Goal: Information Seeking & Learning: Learn about a topic

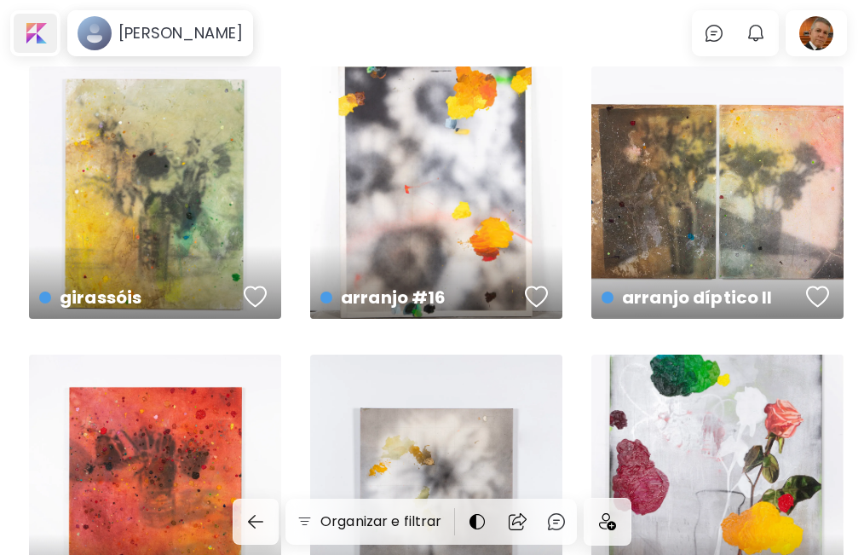
click at [38, 36] on div at bounding box center [35, 33] width 43 height 39
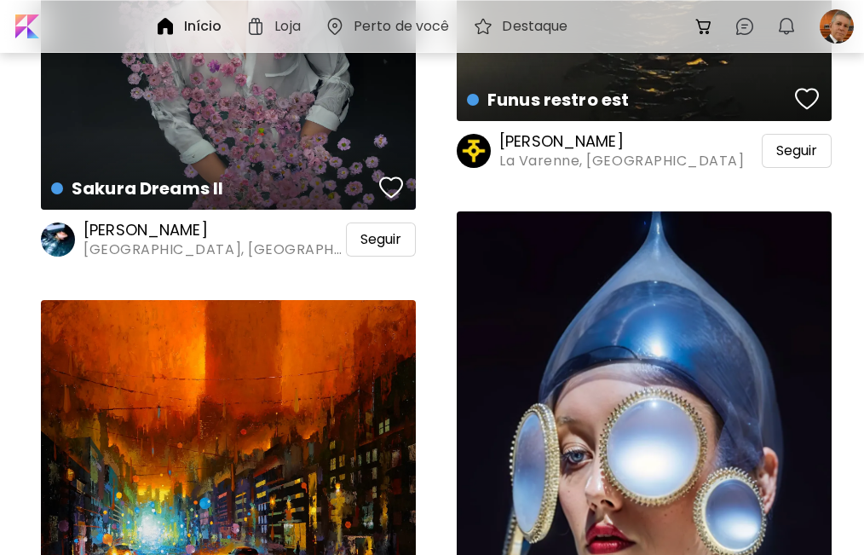
scroll to position [3410, 0]
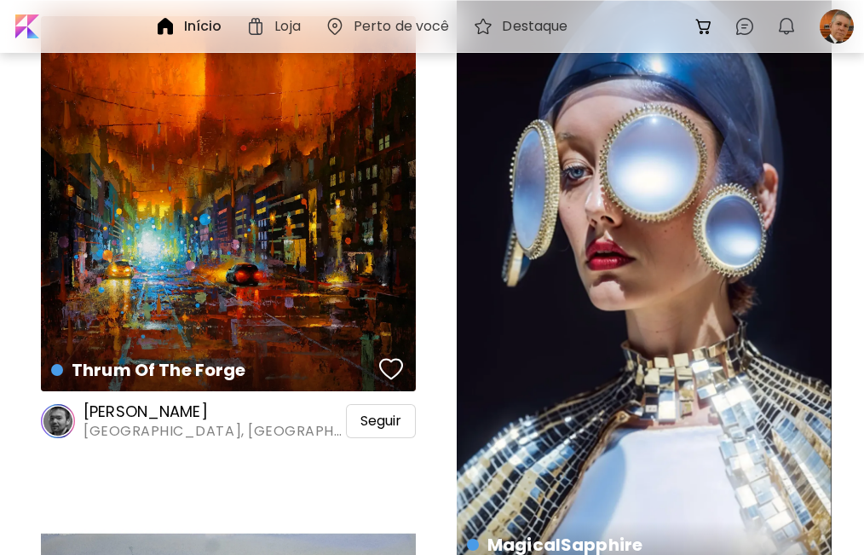
click at [608, 310] on div "MagicalSapphire Edição de prints | M | L" at bounding box center [644, 261] width 375 height 667
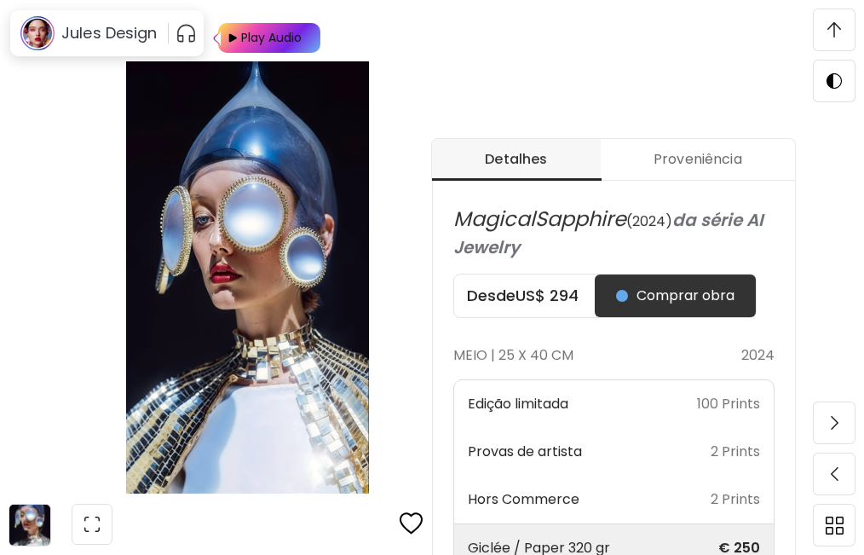
scroll to position [569, 0]
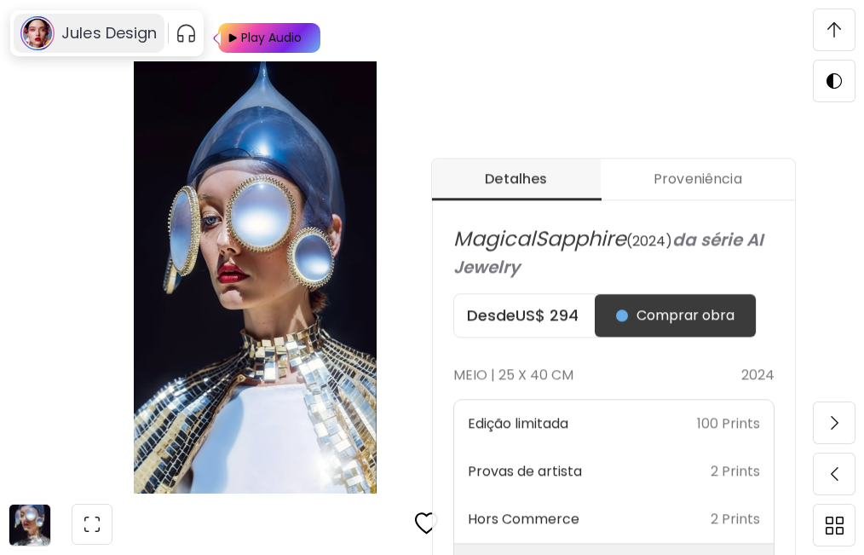
click at [106, 32] on h6 "Jules Design" at bounding box center [109, 33] width 96 height 20
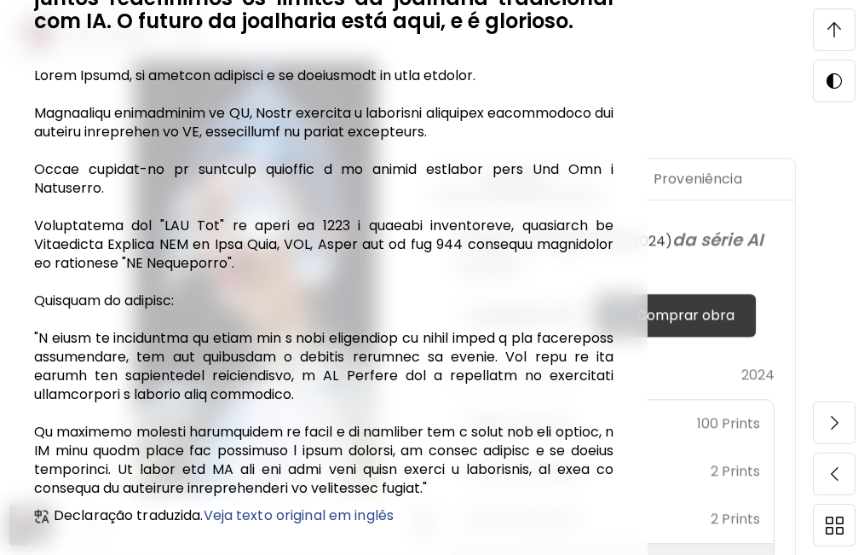
scroll to position [429, 0]
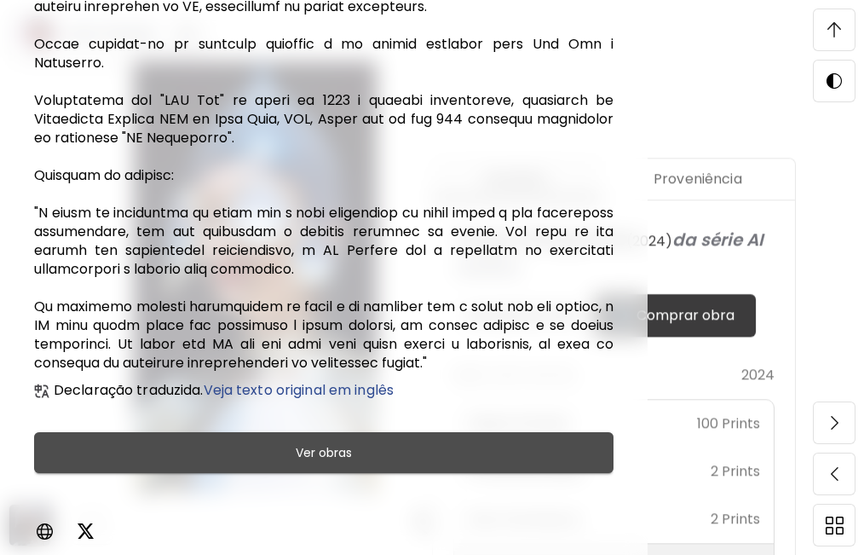
click at [367, 447] on span "Ver obras" at bounding box center [323, 452] width 537 height 20
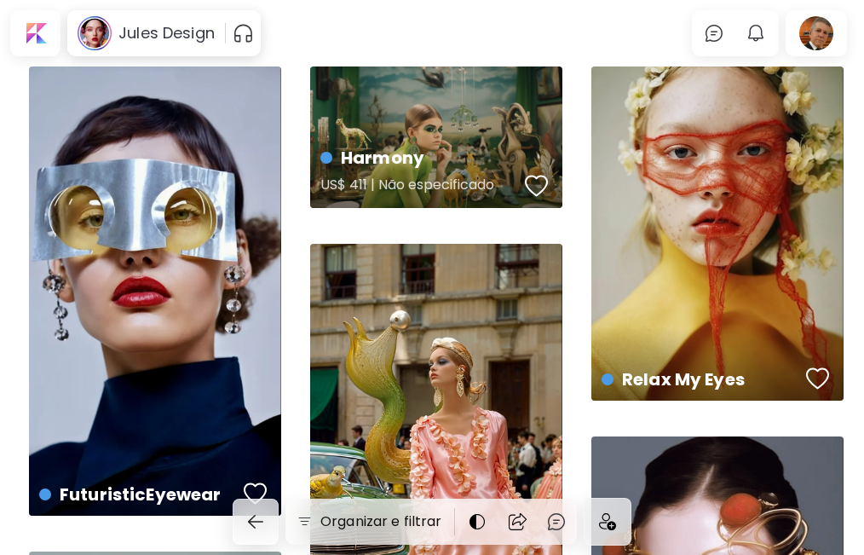
click at [442, 120] on div "Harmony US$ 411 | Não especificado" at bounding box center [436, 137] width 252 height 142
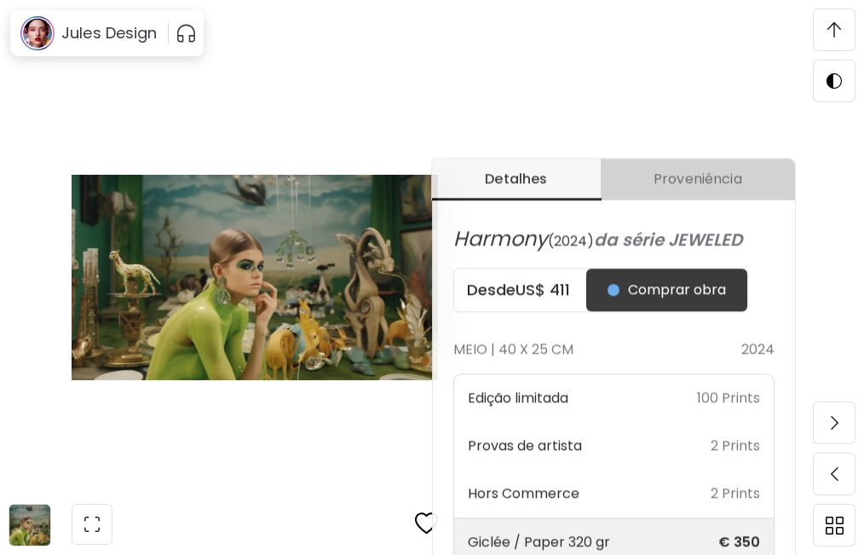
click at [709, 182] on span "Proveniência" at bounding box center [698, 179] width 174 height 20
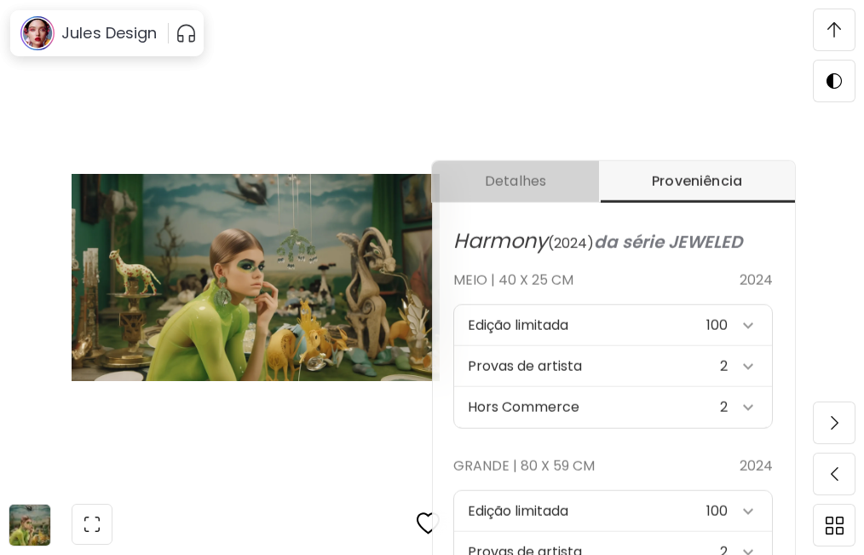
click at [517, 189] on span "Detalhes" at bounding box center [515, 181] width 147 height 20
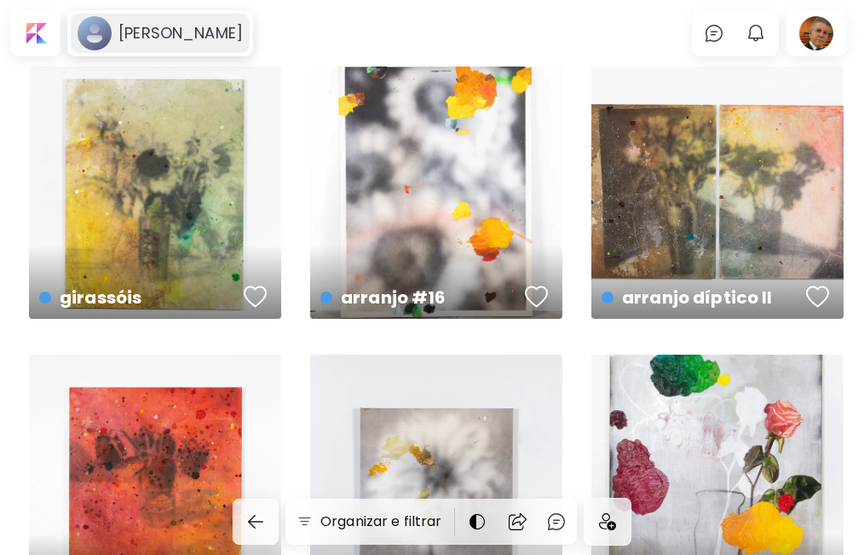
click at [184, 27] on h6 "[PERSON_NAME]" at bounding box center [180, 33] width 124 height 20
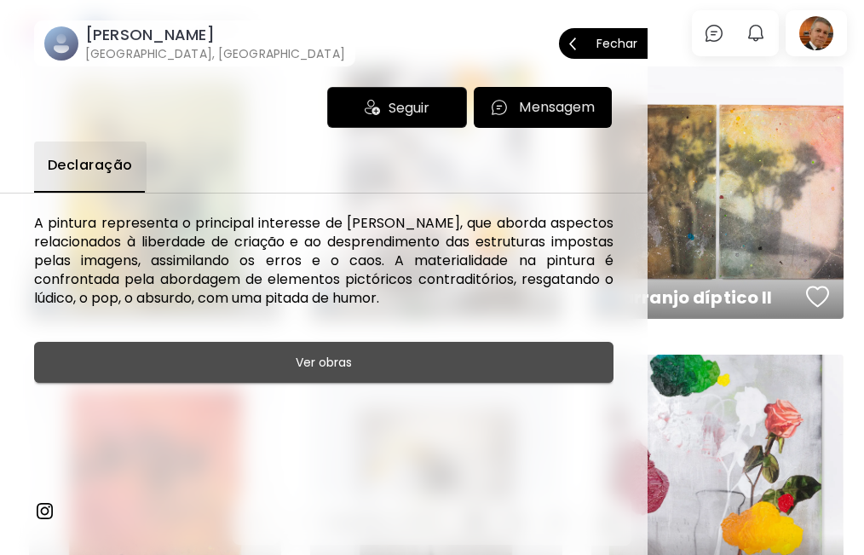
click at [361, 362] on span "Ver obras" at bounding box center [323, 362] width 537 height 20
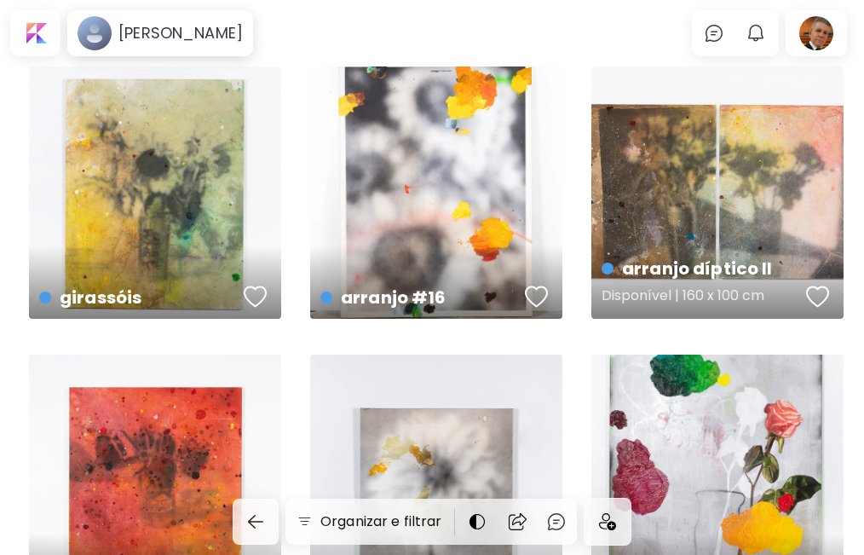
click at [683, 214] on div "arranjo díptico II Disponível | 160 x 100 cm" at bounding box center [718, 192] width 252 height 252
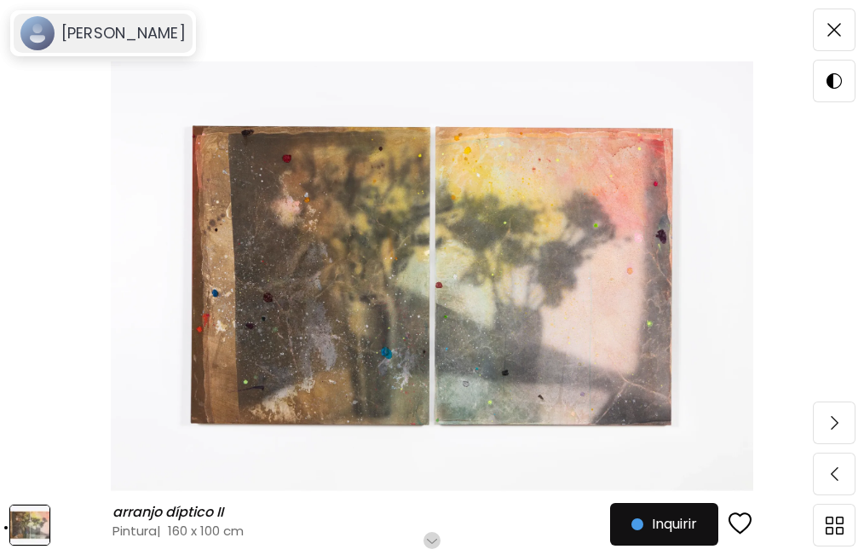
click at [118, 41] on h6 "[PERSON_NAME]" at bounding box center [123, 33] width 124 height 20
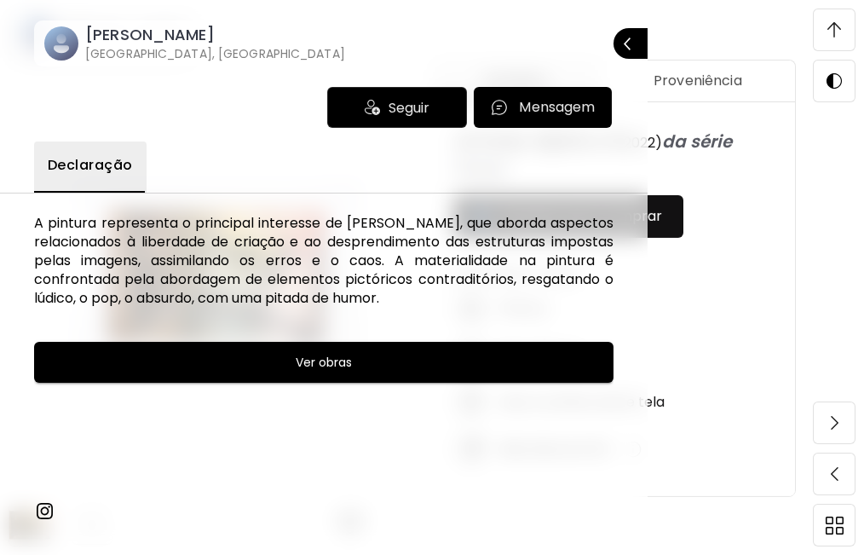
click at [409, 104] on span "Seguir" at bounding box center [409, 107] width 41 height 21
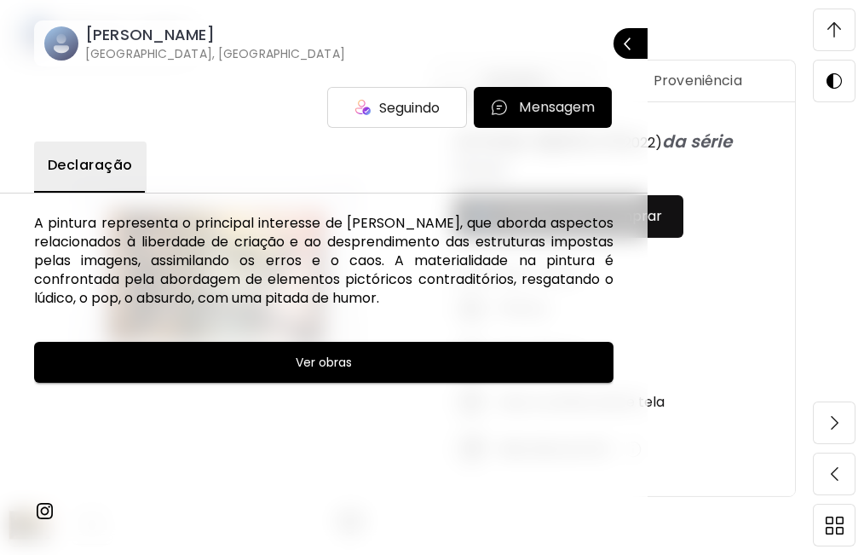
click at [160, 38] on h6 "[PERSON_NAME]" at bounding box center [215, 35] width 260 height 20
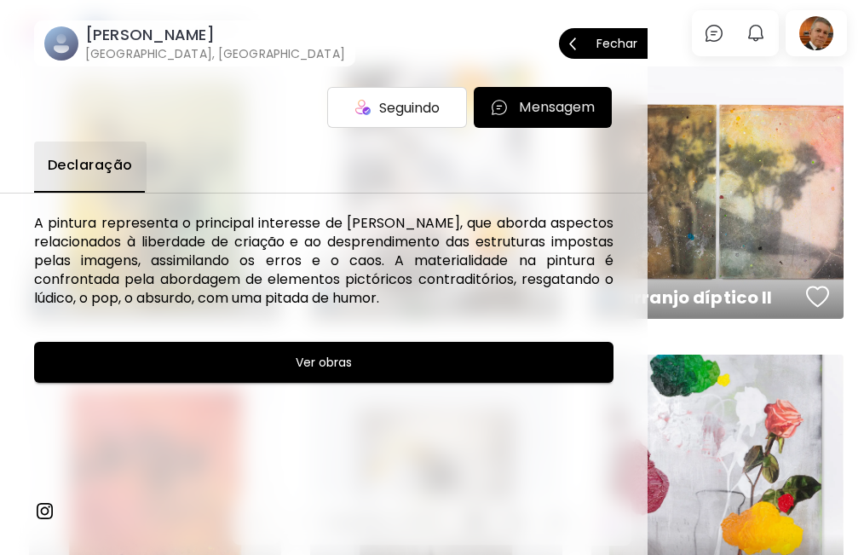
click at [631, 51] on span "Fechar" at bounding box center [603, 44] width 68 height 36
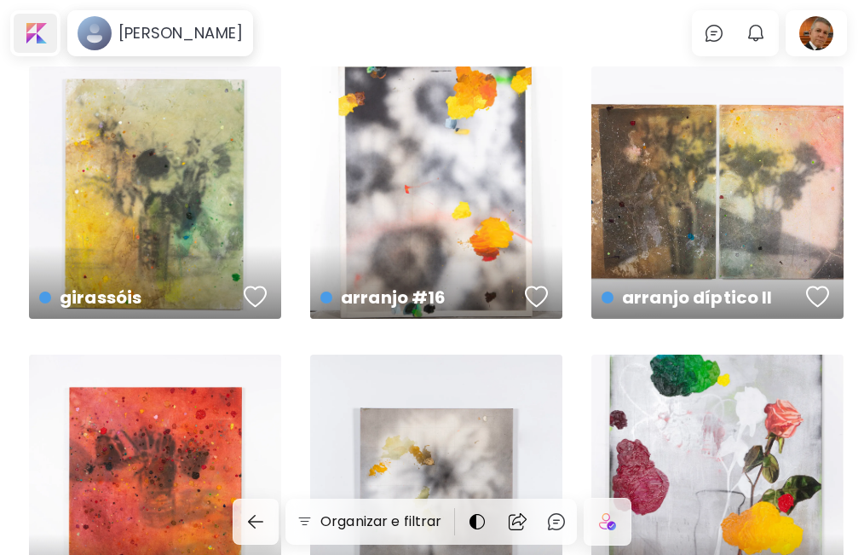
click at [36, 39] on div at bounding box center [35, 33] width 43 height 39
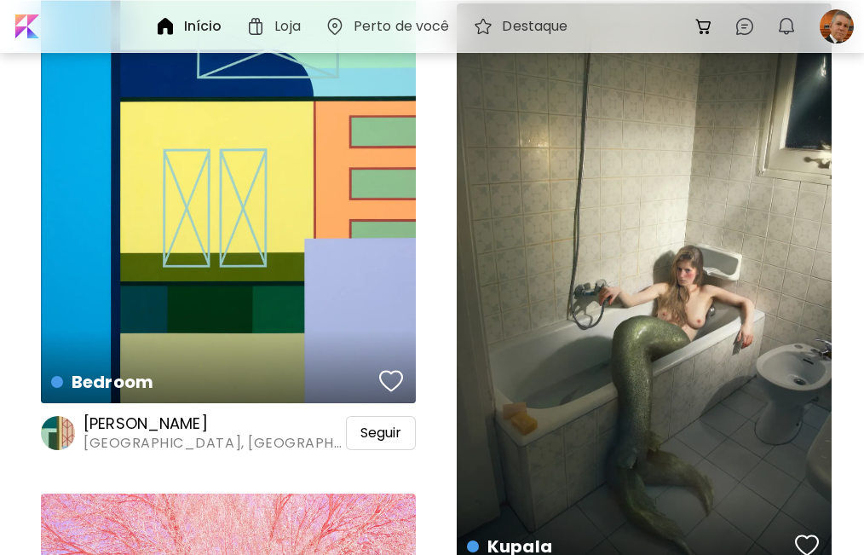
scroll to position [1421, 0]
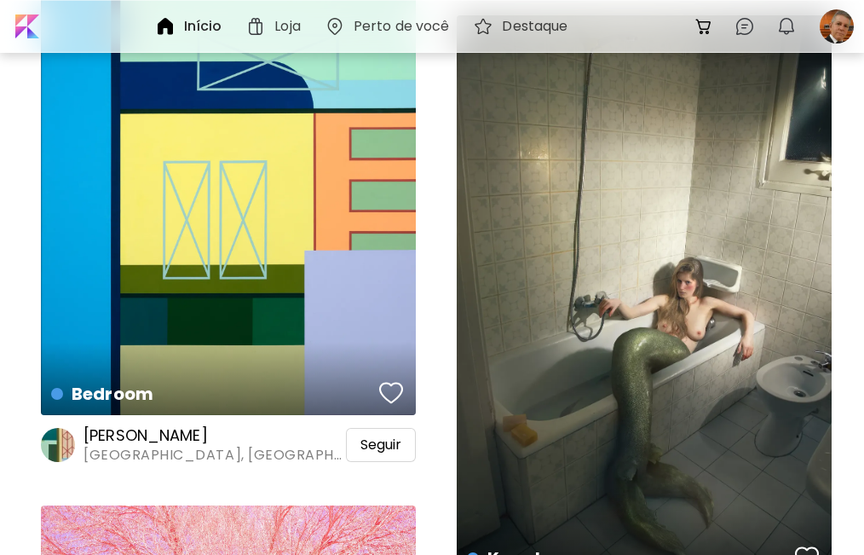
click at [379, 26] on h6 "Perto de você" at bounding box center [402, 27] width 96 height 14
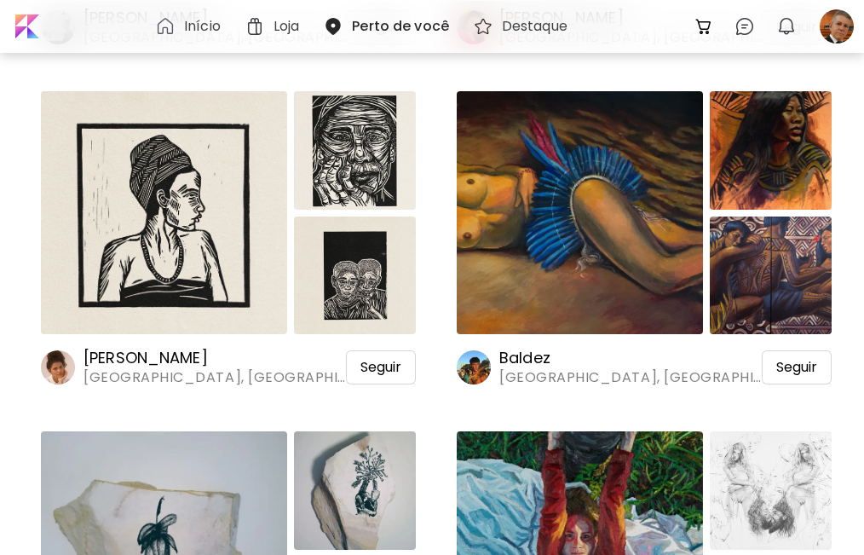
scroll to position [852, 0]
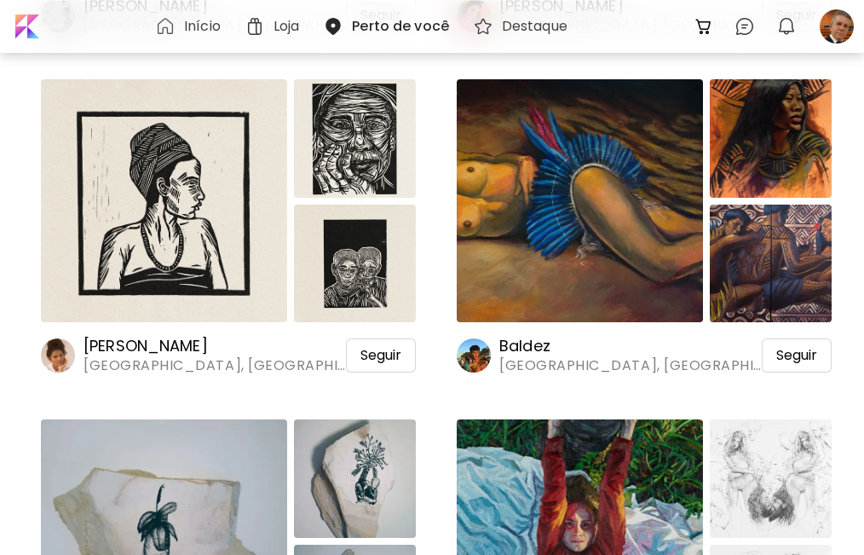
click at [610, 241] on img at bounding box center [580, 200] width 246 height 243
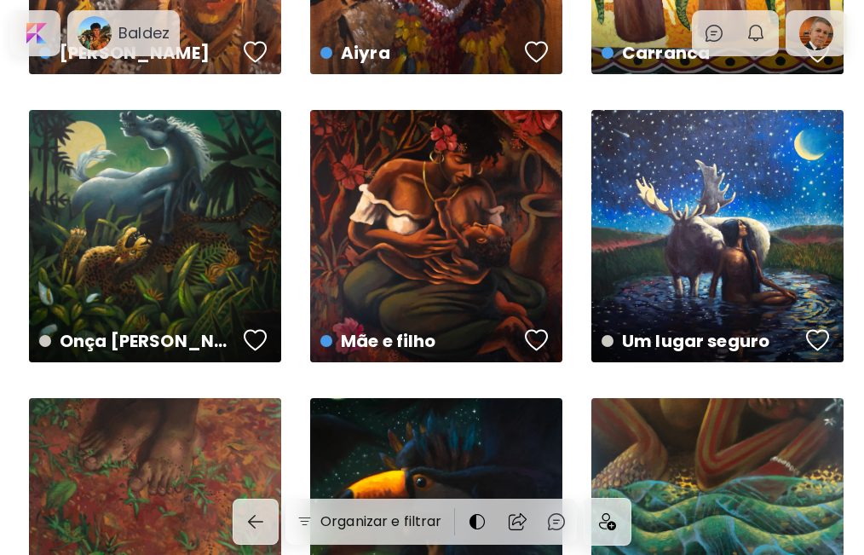
scroll to position [852, 0]
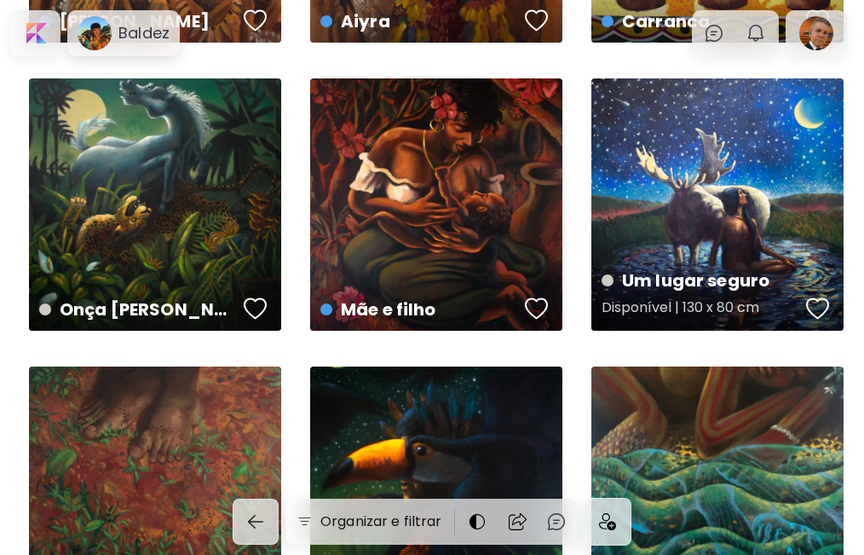
click at [680, 211] on div "Um lugar seguro Disponível | 130 x 80 cm" at bounding box center [718, 204] width 252 height 252
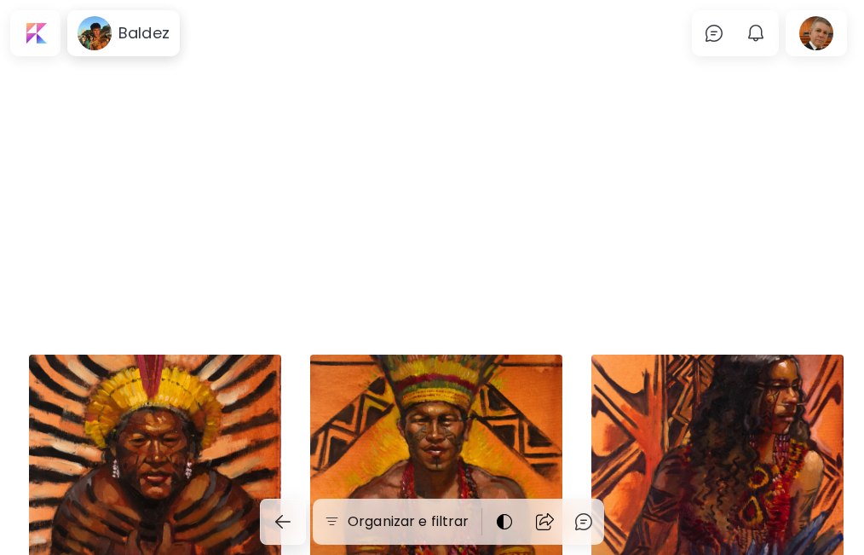
scroll to position [852, 0]
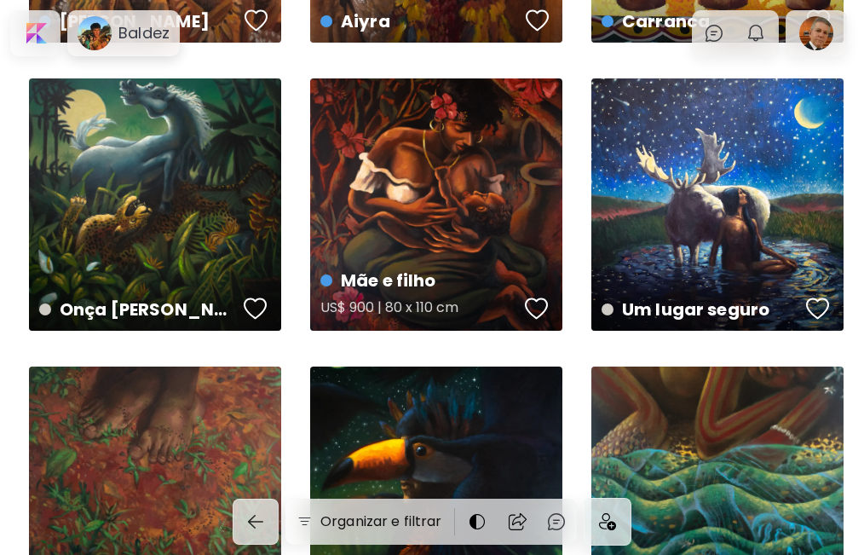
click at [418, 213] on div "Mãe e filho US$ 900 | 80 x 110 cm" at bounding box center [436, 204] width 252 height 252
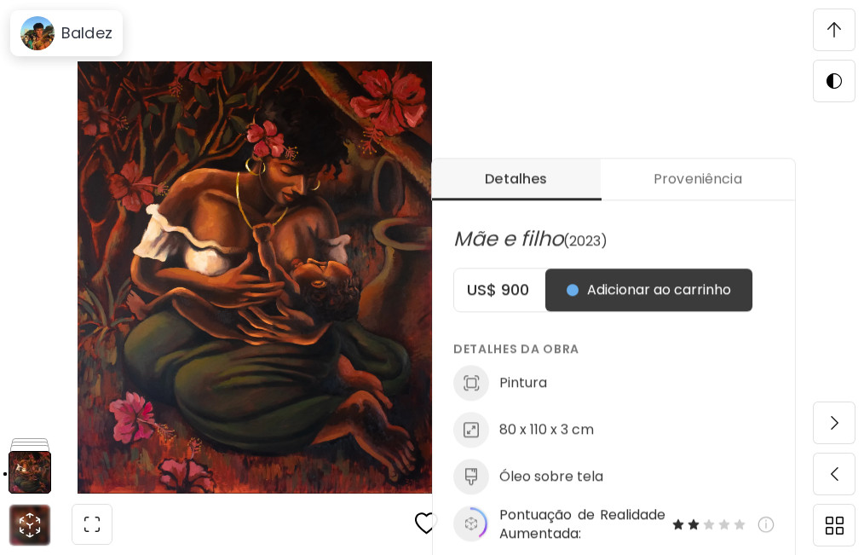
scroll to position [569, 0]
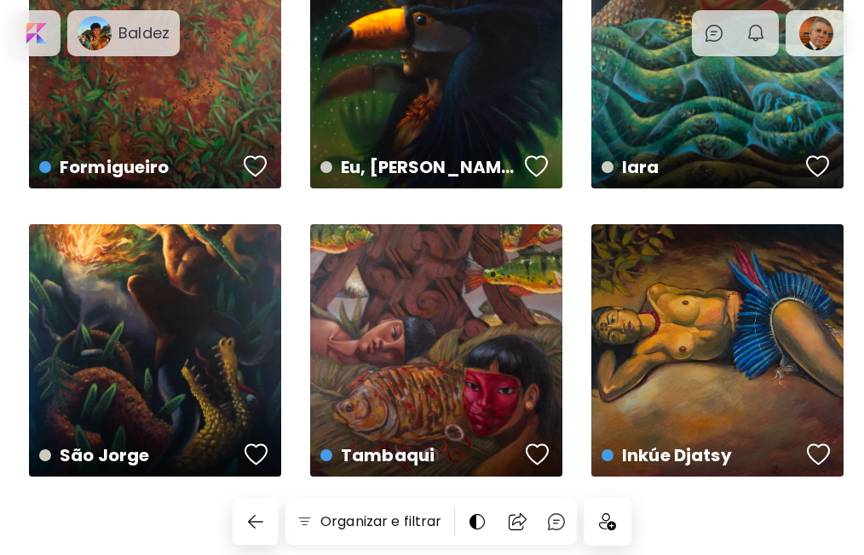
scroll to position [1298, 0]
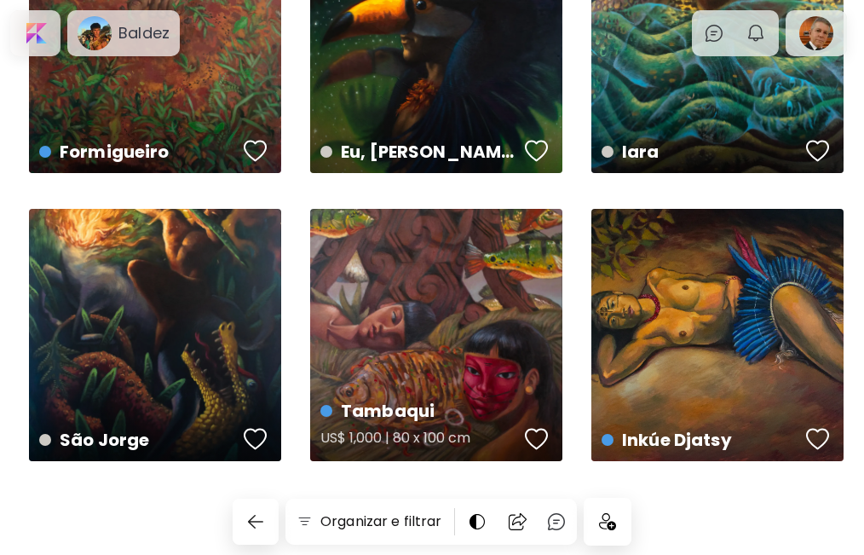
click at [420, 332] on div "Tambaqui US$ 1,000 | 80 x 100 cm" at bounding box center [436, 335] width 252 height 252
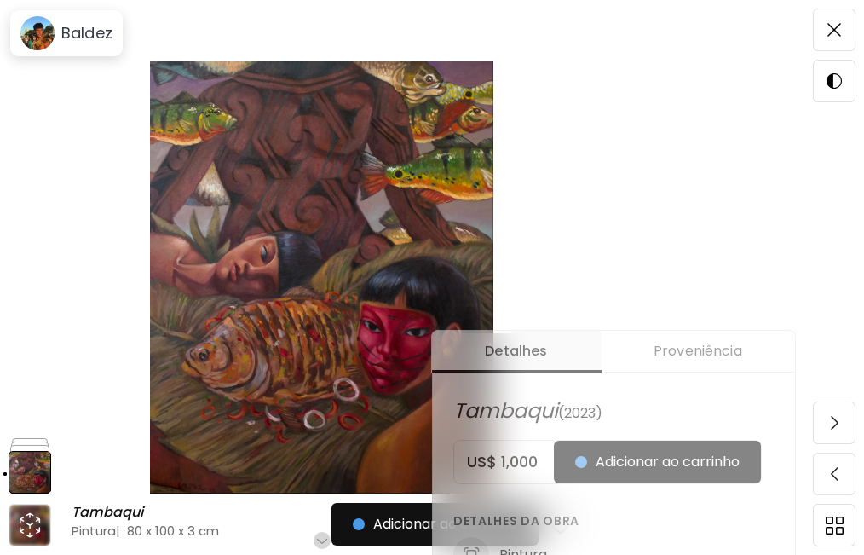
scroll to position [284, 0]
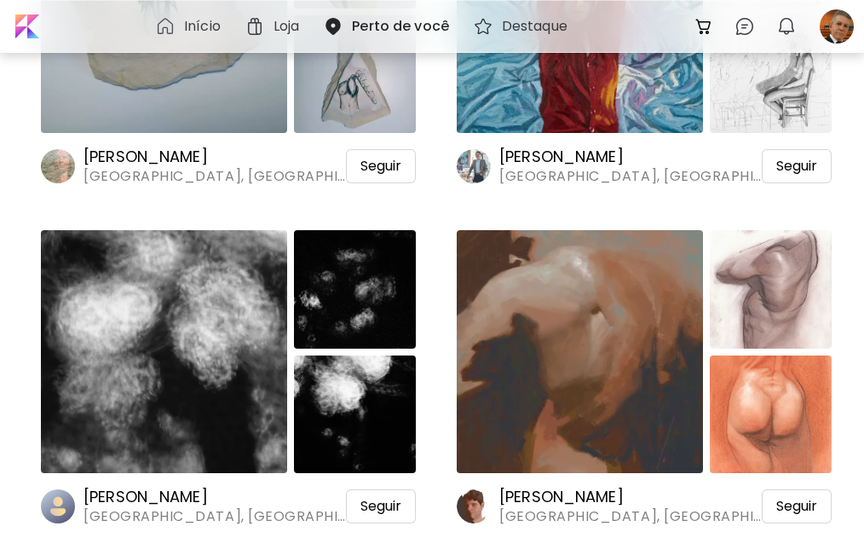
scroll to position [1421, 0]
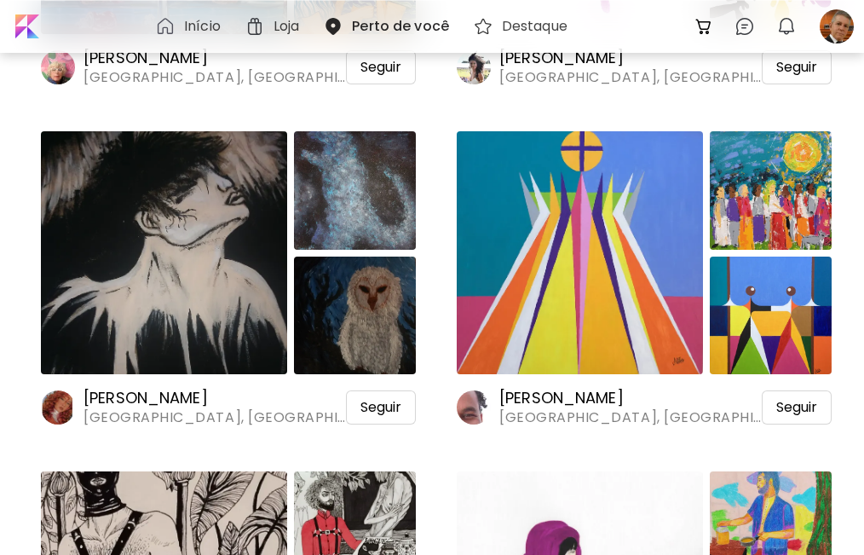
click at [608, 274] on img at bounding box center [580, 252] width 246 height 243
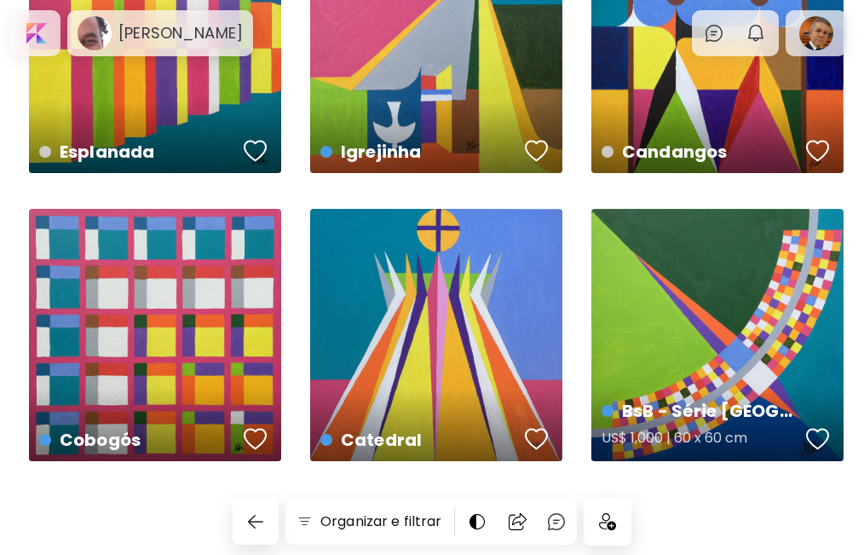
click at [654, 333] on div "BsB - Série [GEOGRAPHIC_DATA] US$ 1,000 | 60 x 60 cm" at bounding box center [718, 335] width 252 height 252
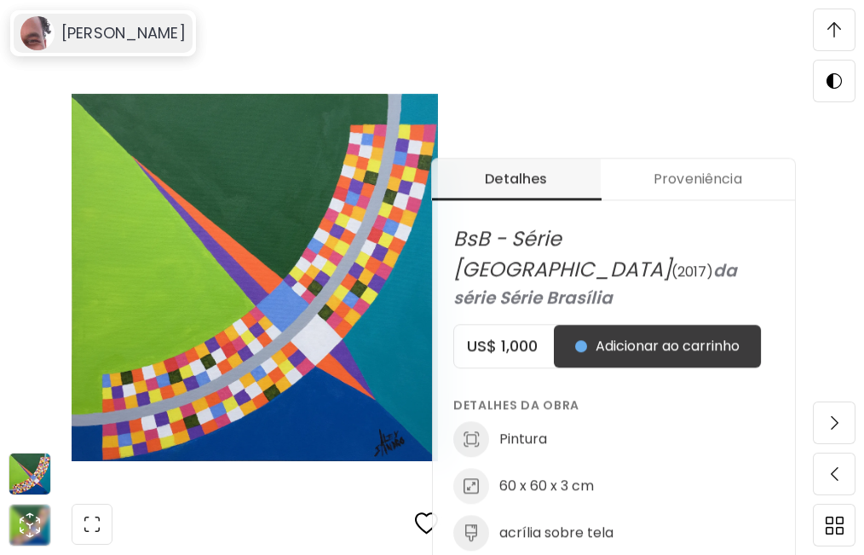
click at [95, 34] on h6 "[PERSON_NAME]" at bounding box center [123, 33] width 124 height 20
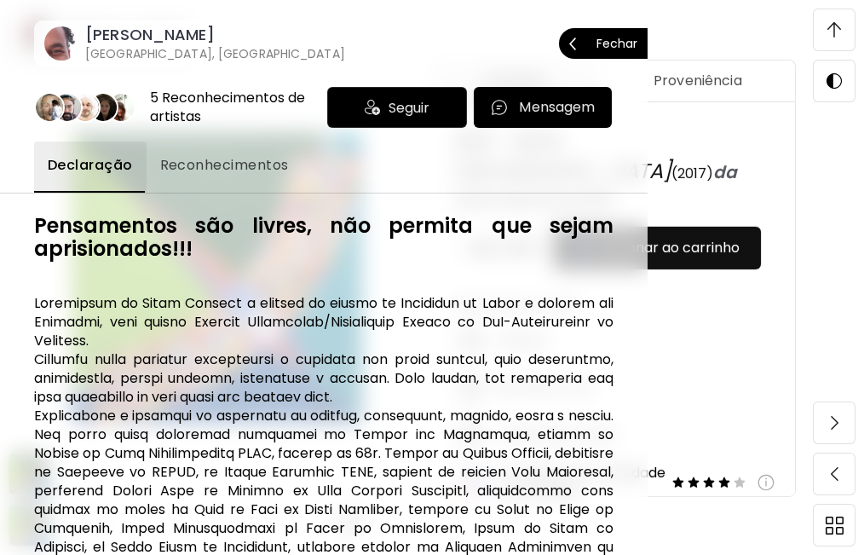
click at [624, 38] on p "Fechar" at bounding box center [617, 44] width 41 height 12
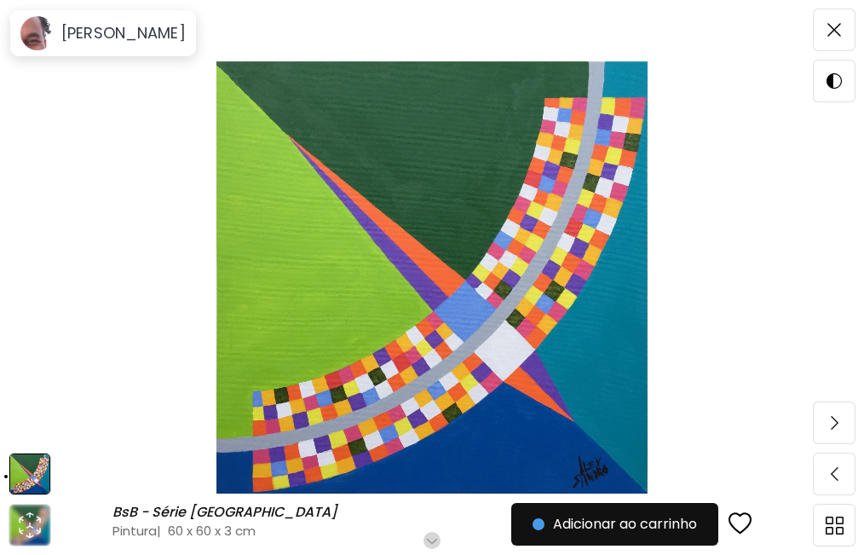
click at [447, 280] on img at bounding box center [432, 277] width 721 height 432
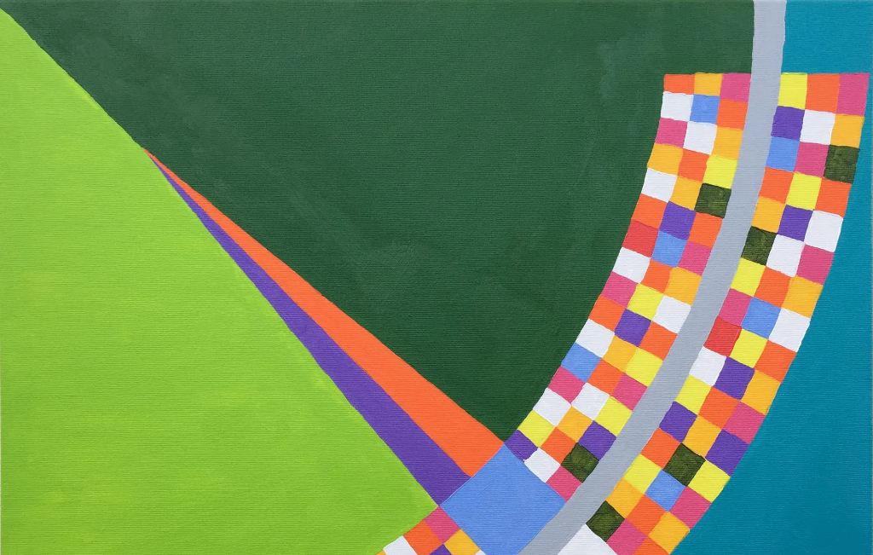
click at [353, 292] on img at bounding box center [436, 437] width 873 height 875
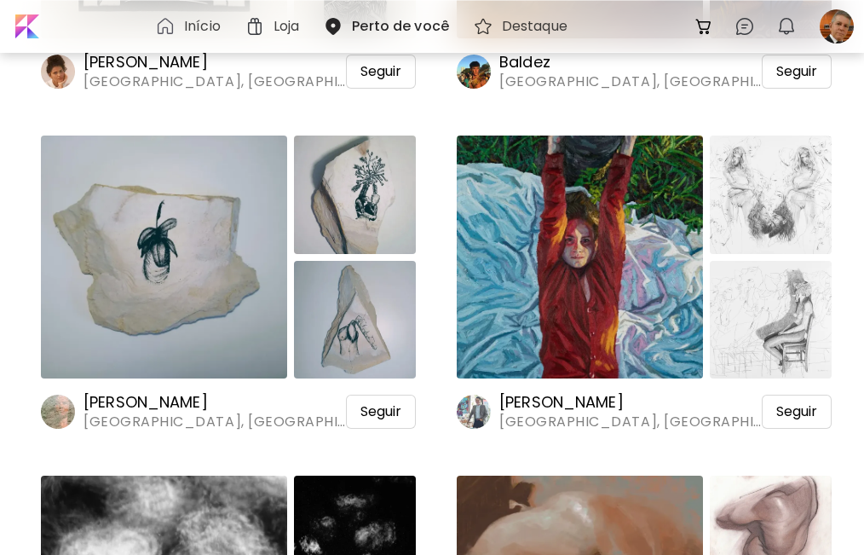
click at [593, 221] on img at bounding box center [580, 257] width 246 height 243
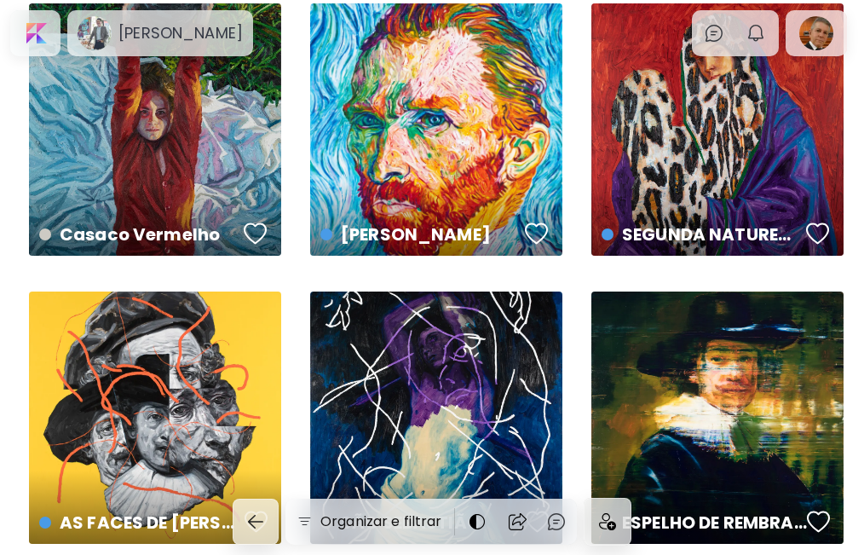
scroll to position [569, 0]
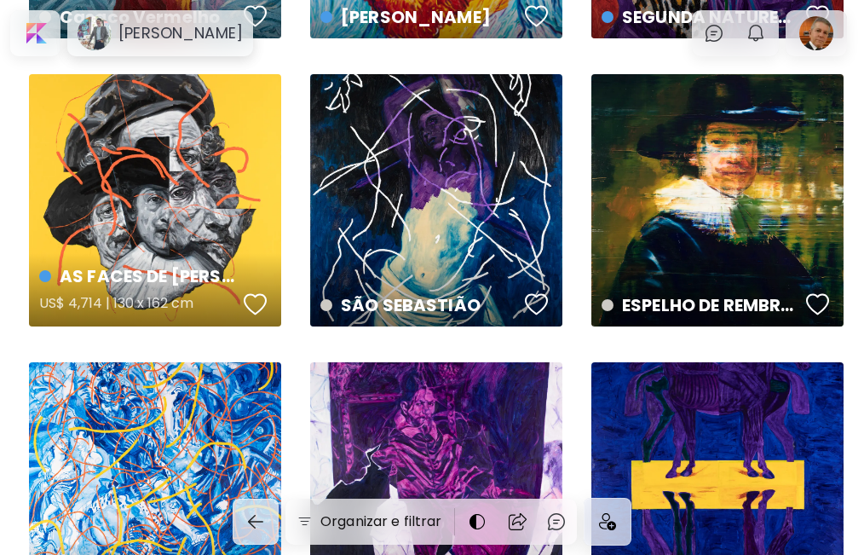
click at [124, 199] on div "AS FACES DE [PERSON_NAME] US$ 4,714 | 130 x 162 cm" at bounding box center [155, 200] width 252 height 252
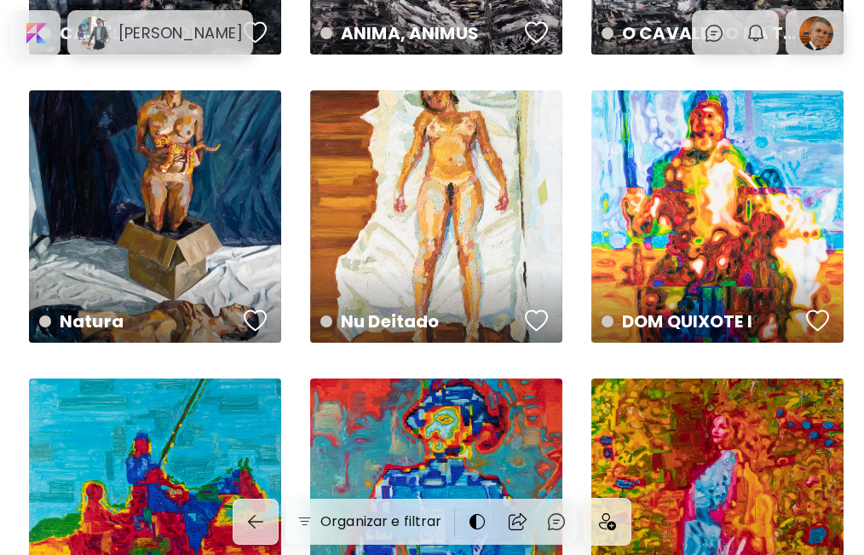
scroll to position [1990, 0]
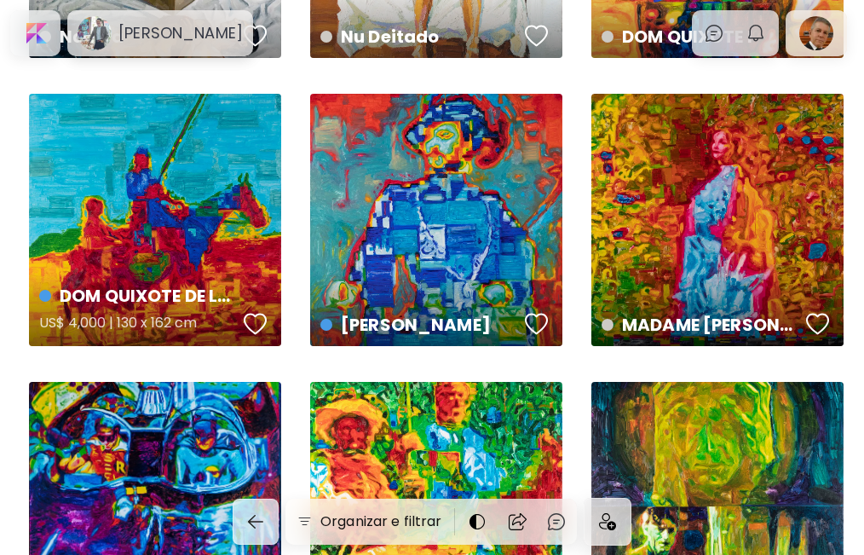
click at [159, 240] on div "DOM QUIXOTE DE LA MANCHA US$ 4,000 | 130 x 162 cm" at bounding box center [155, 220] width 252 height 252
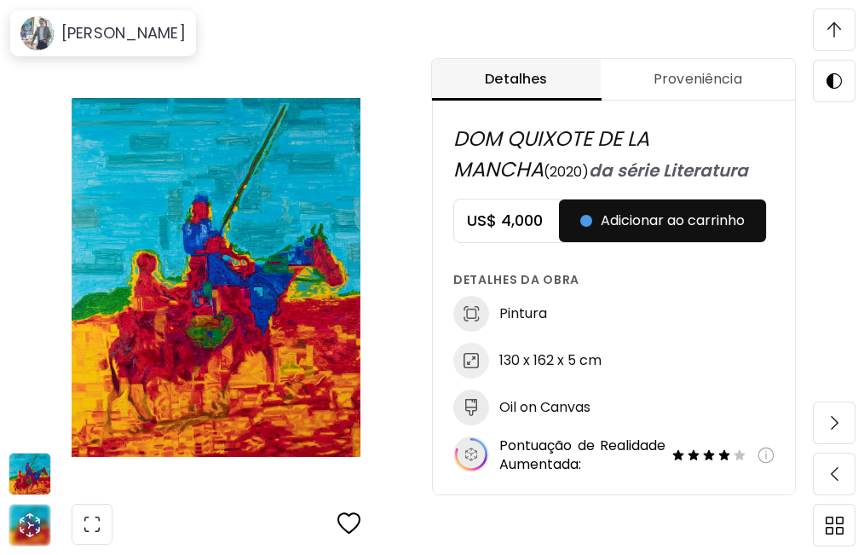
scroll to position [275, 0]
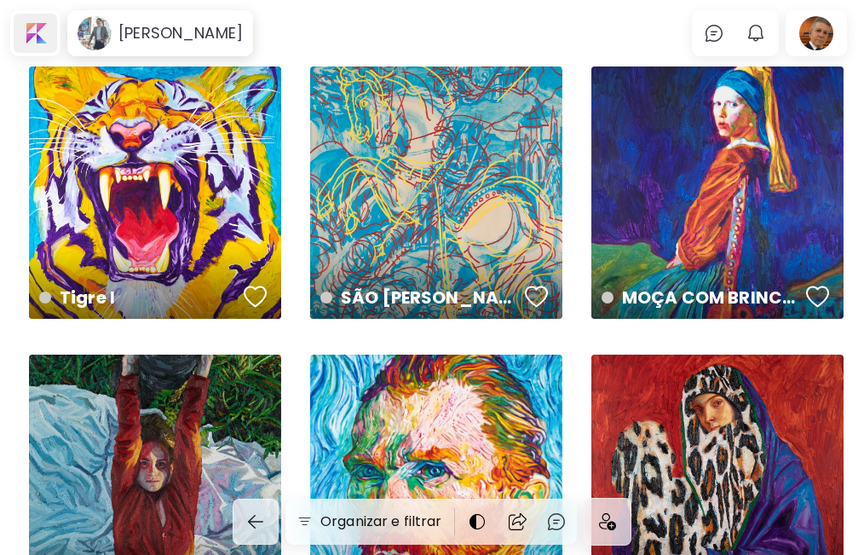
click at [37, 32] on div at bounding box center [35, 33] width 43 height 39
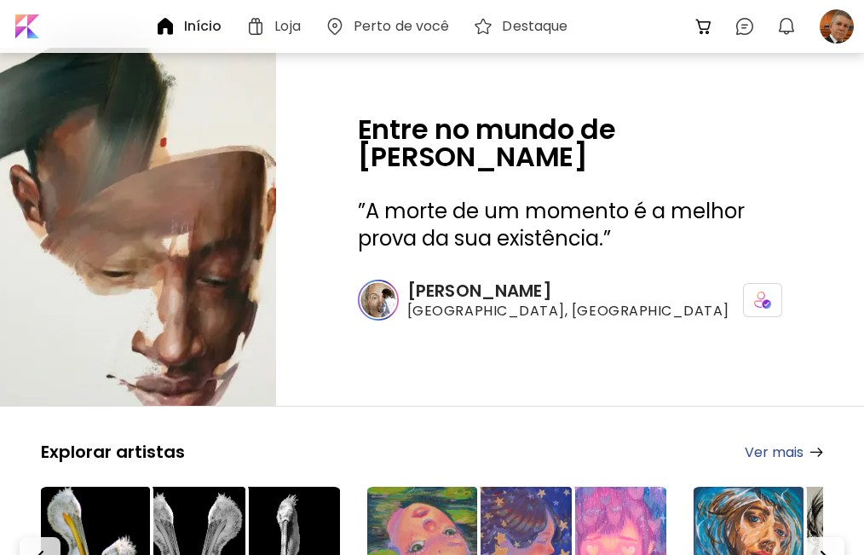
click at [272, 20] on div "Loja" at bounding box center [275, 26] width 61 height 20
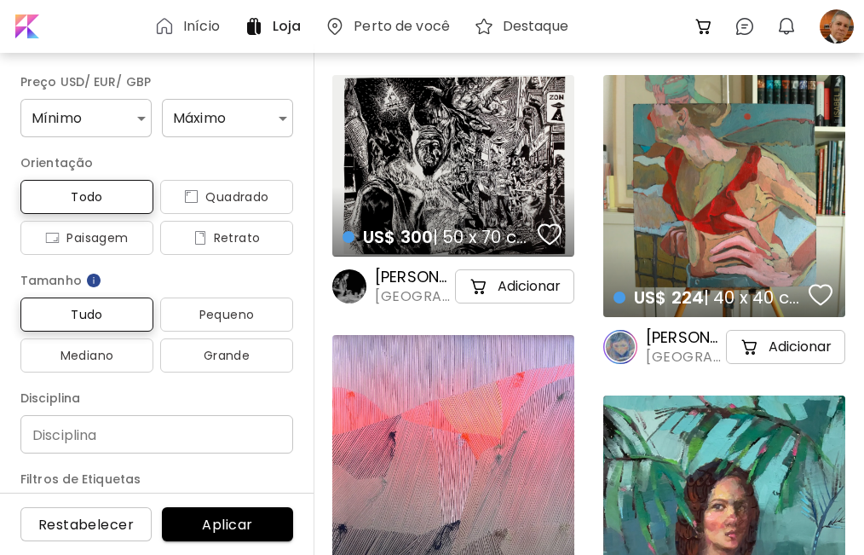
click at [190, 22] on h6 "Início" at bounding box center [201, 27] width 37 height 14
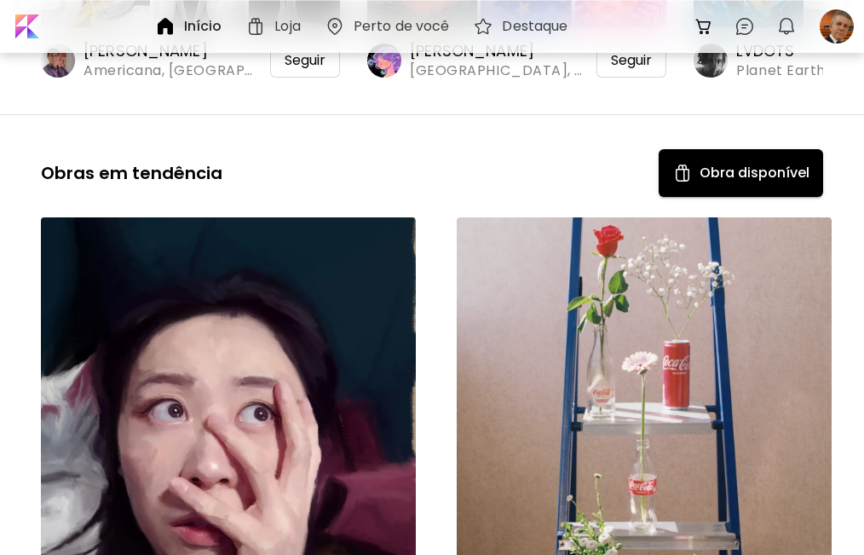
scroll to position [23, 0]
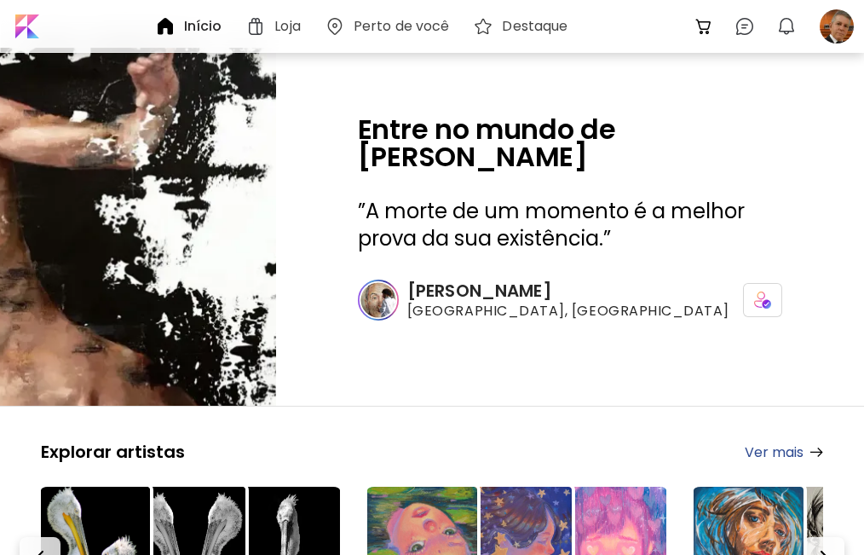
click at [373, 268] on div "Entre no mundo de [PERSON_NAME] ” A morte de um momento é a melhor prova da sua…" at bounding box center [570, 227] width 588 height 358
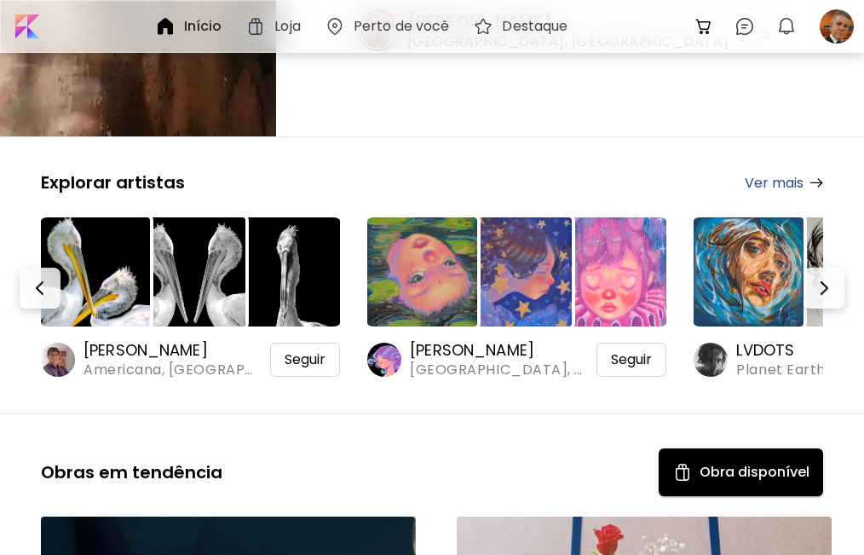
scroll to position [0, 0]
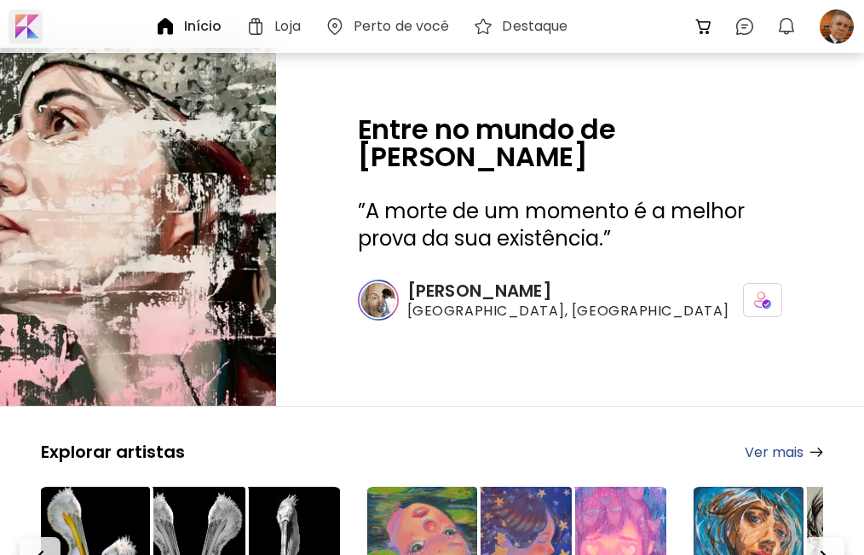
click at [21, 25] on div at bounding box center [26, 26] width 34 height 34
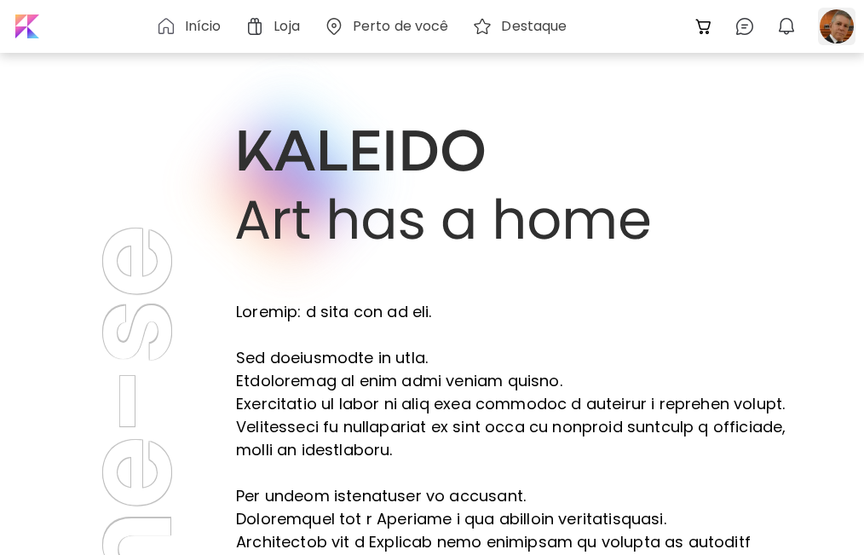
click at [829, 11] on div at bounding box center [837, 27] width 38 height 38
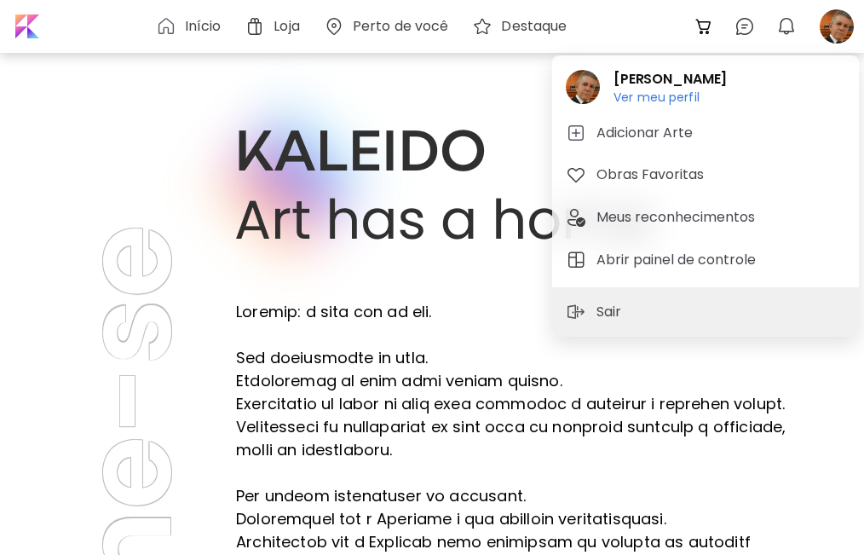
click at [194, 30] on div at bounding box center [432, 277] width 864 height 555
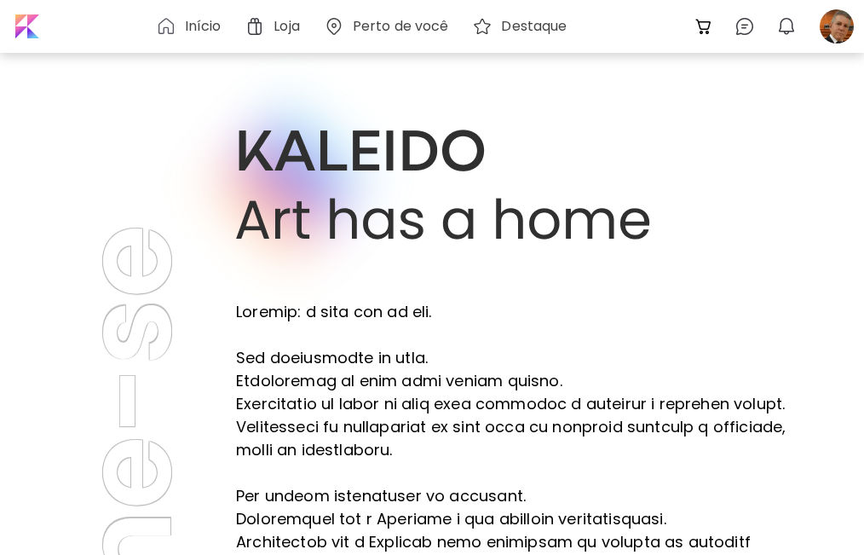
click at [186, 22] on h6 "Início" at bounding box center [203, 27] width 37 height 14
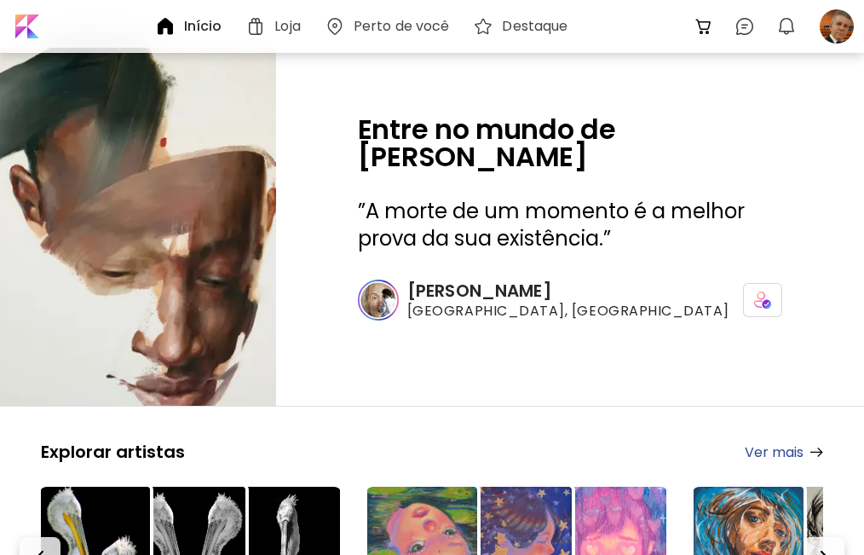
click at [282, 25] on h6 "Loja" at bounding box center [287, 27] width 26 height 14
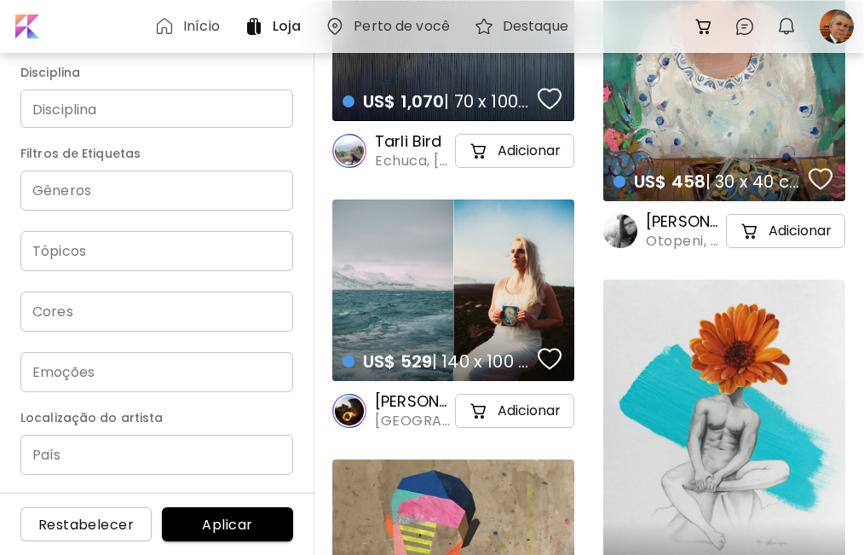
scroll to position [852, 0]
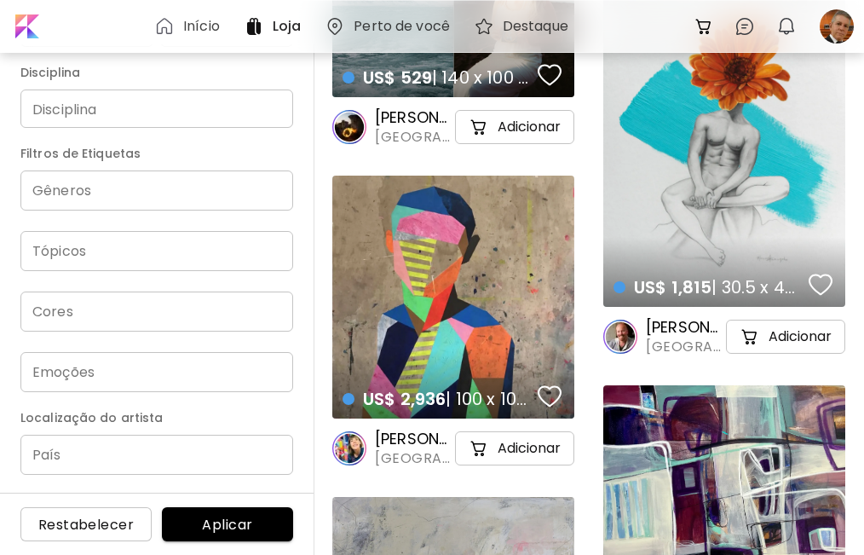
click at [66, 456] on input "País" at bounding box center [156, 455] width 273 height 40
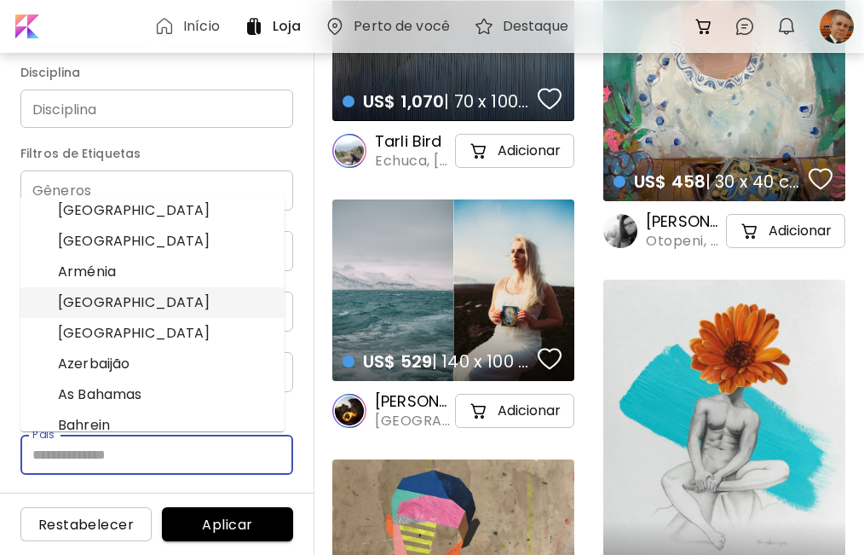
scroll to position [0, 0]
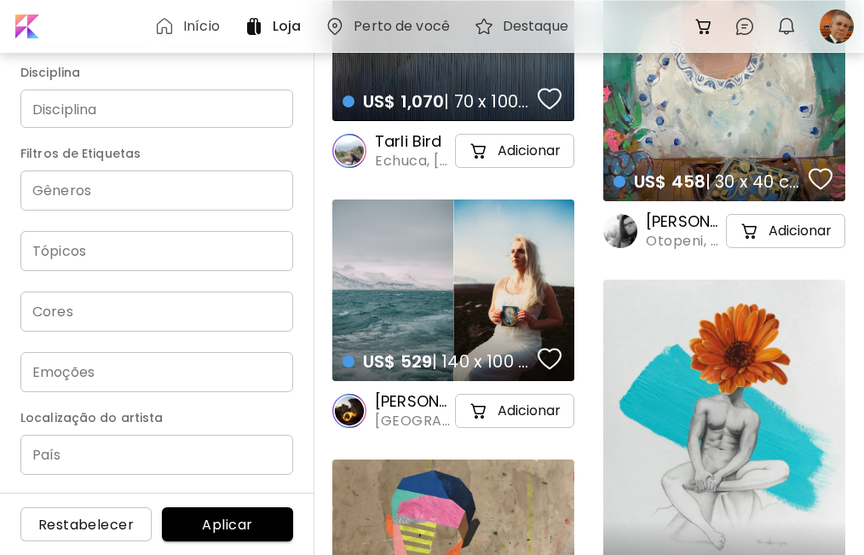
click at [409, 23] on h6 "Perto de você" at bounding box center [402, 27] width 96 height 14
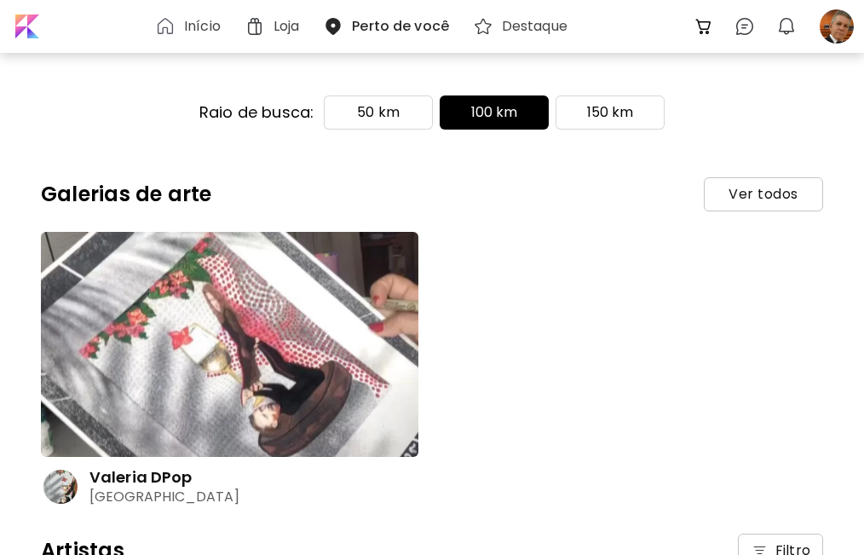
click at [769, 194] on span "Ver todos" at bounding box center [764, 194] width 118 height 32
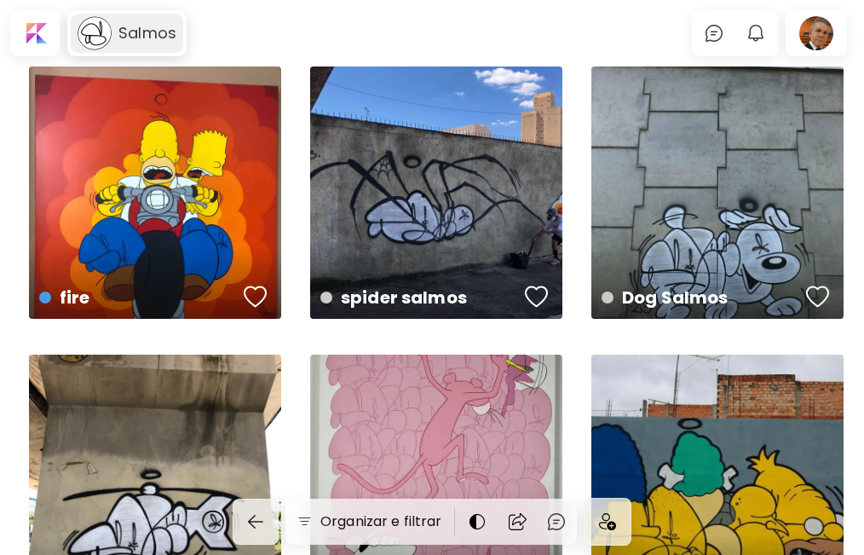
click at [148, 34] on h6 "Salmos" at bounding box center [147, 33] width 58 height 20
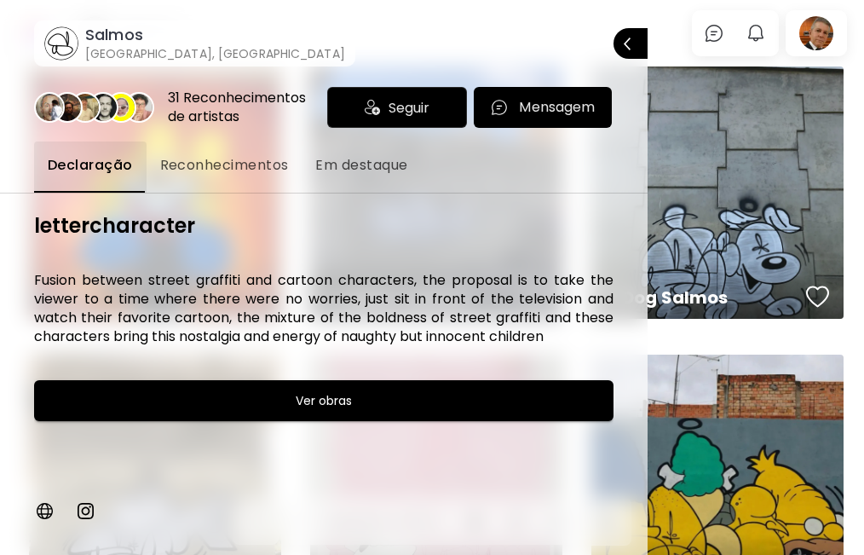
click at [202, 162] on span "Reconhecimentos" at bounding box center [224, 165] width 129 height 20
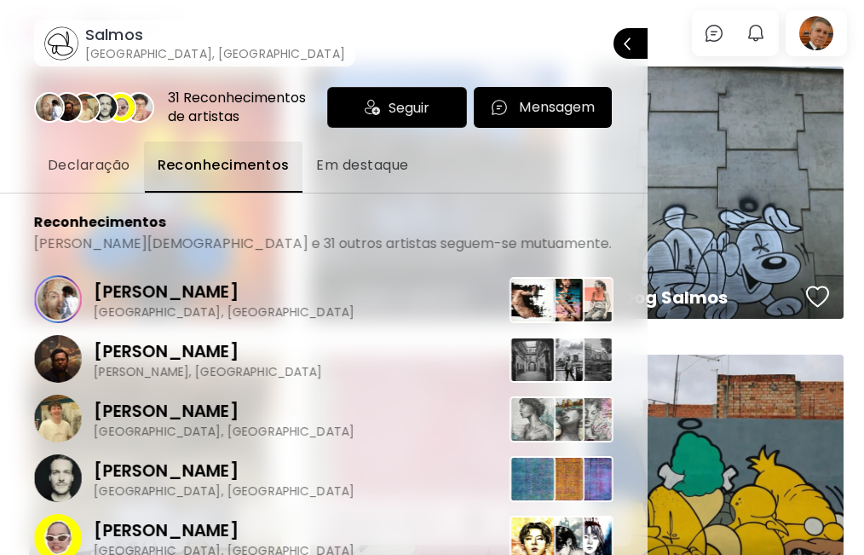
click at [368, 168] on span "Em destaque" at bounding box center [362, 165] width 92 height 20
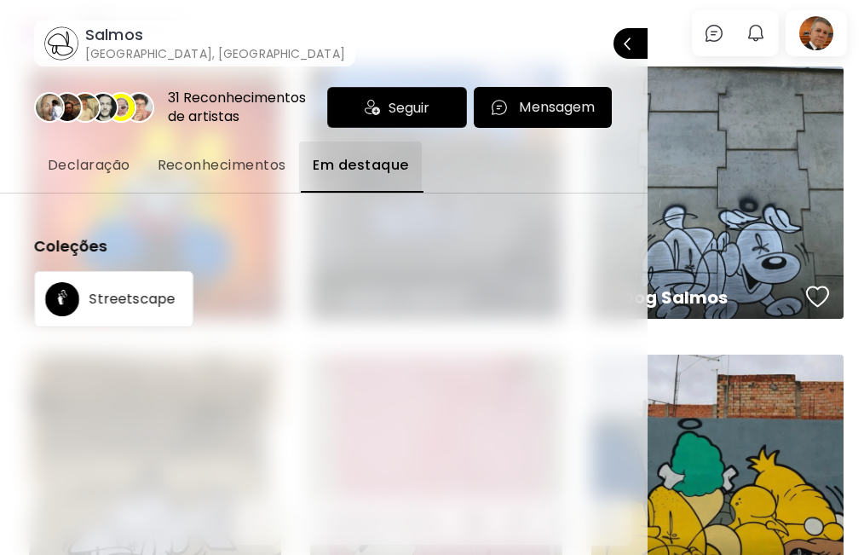
click at [86, 156] on span "Declaração" at bounding box center [89, 165] width 83 height 20
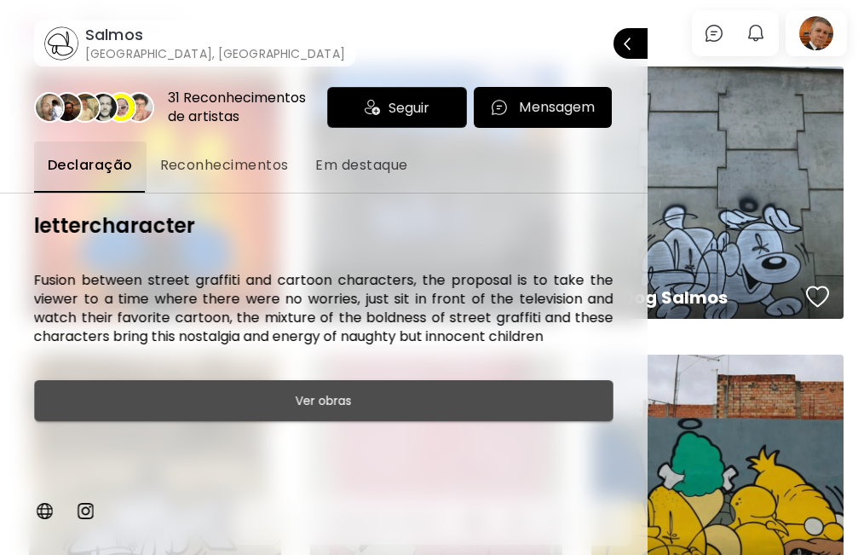
click at [348, 400] on h6 "Ver obras" at bounding box center [324, 400] width 56 height 20
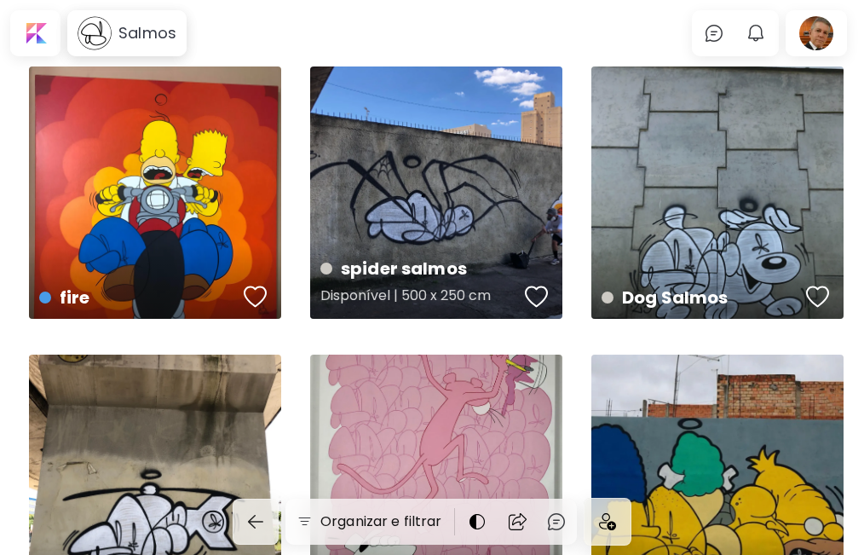
click at [458, 207] on div "spider salmos Disponível | 500 x 250 cm" at bounding box center [436, 192] width 252 height 252
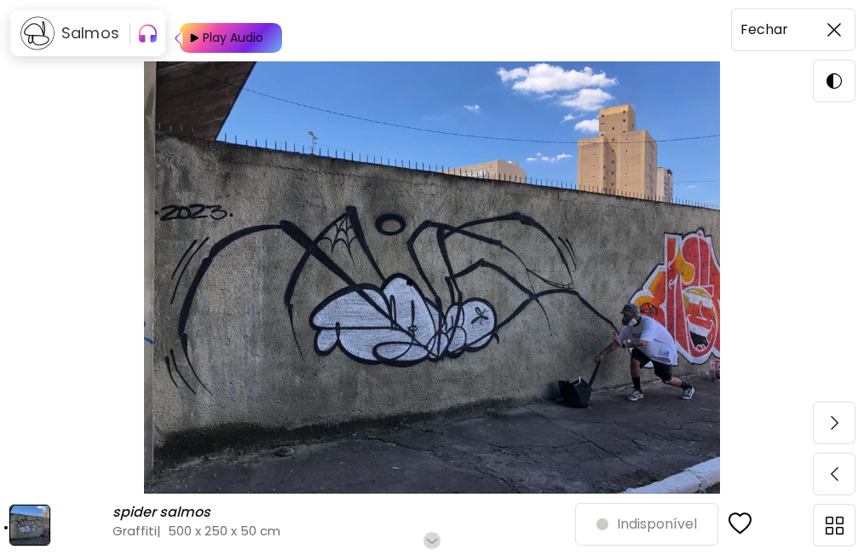
click at [836, 25] on img at bounding box center [835, 30] width 14 height 14
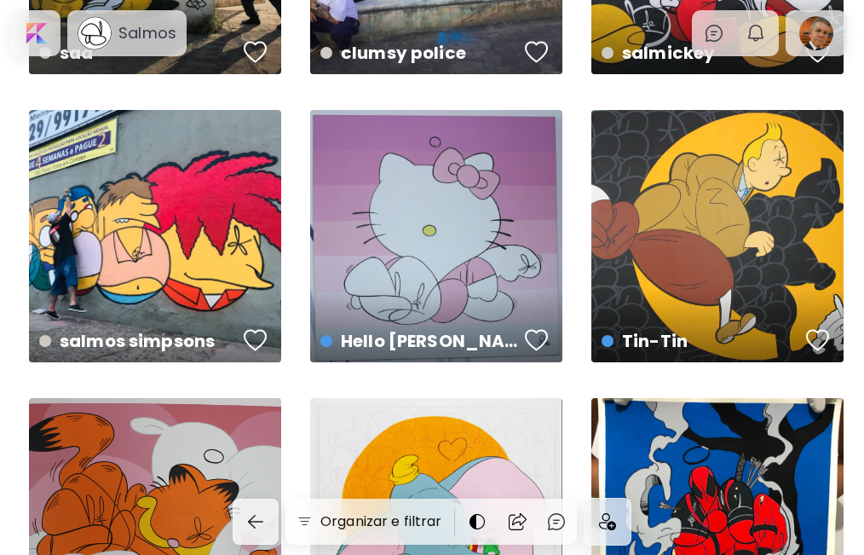
scroll to position [852, 0]
